Goal: Transaction & Acquisition: Purchase product/service

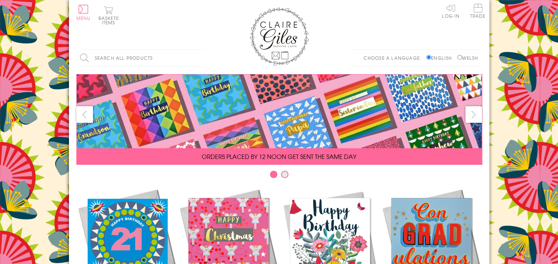
click at [458, 56] on input "Welsh" at bounding box center [459, 57] width 5 height 5
radio input "true"
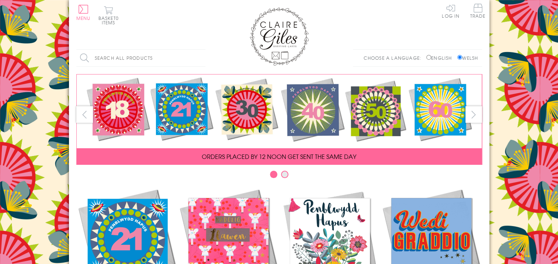
click at [111, 58] on input "Search all products" at bounding box center [140, 58] width 129 height 17
type input "ONE i LOVE"
click at [198, 50] on input "Search" at bounding box center [201, 58] width 7 height 17
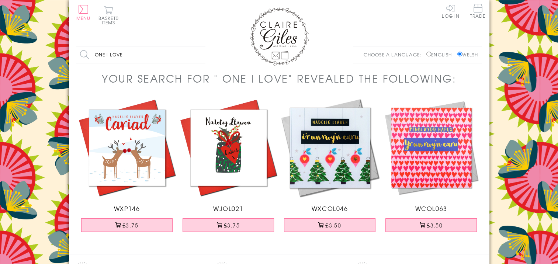
drag, startPoint x: 127, startPoint y: 56, endPoint x: 81, endPoint y: 53, distance: 45.8
click at [81, 53] on input "ONE i LOVE" at bounding box center [140, 54] width 129 height 17
type input "congratulation"
click at [198, 46] on input "Search" at bounding box center [201, 54] width 7 height 17
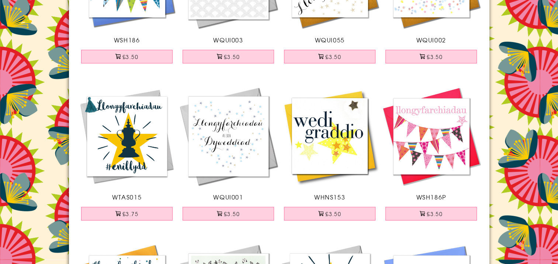
scroll to position [184, 0]
